Goal: Navigation & Orientation: Find specific page/section

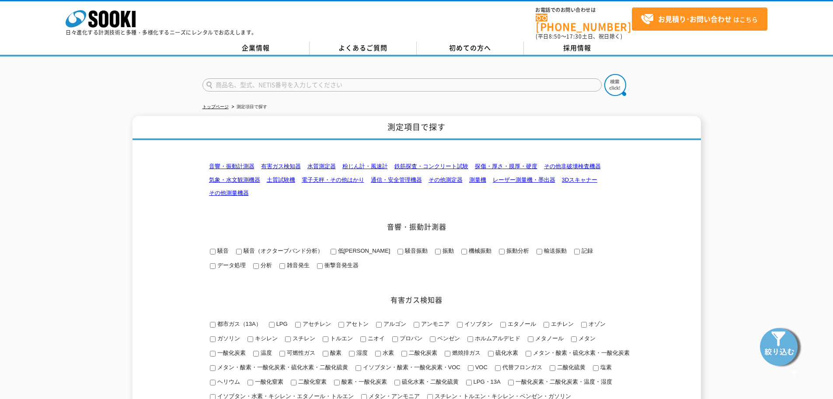
drag, startPoint x: 823, startPoint y: 0, endPoint x: 735, endPoint y: 322, distance: 333.2
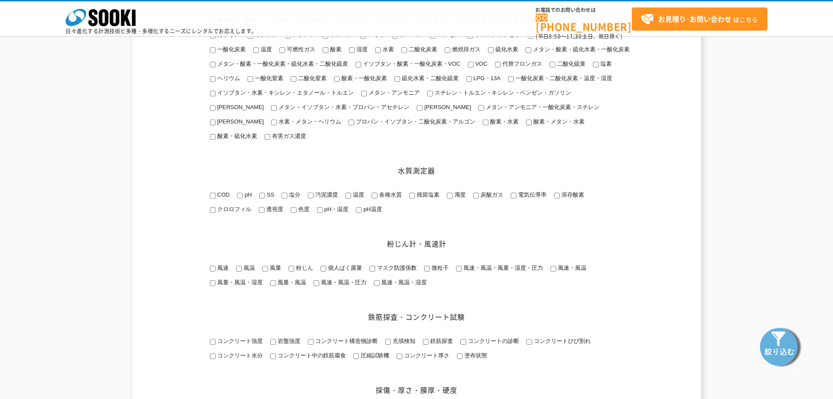
scroll to position [569, 0]
